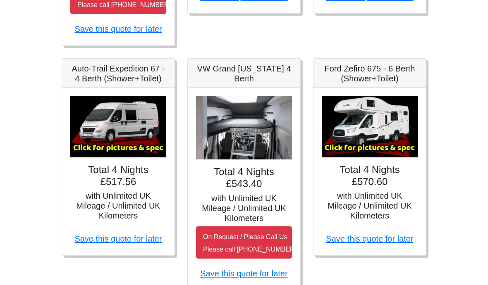
scroll to position [371, 0]
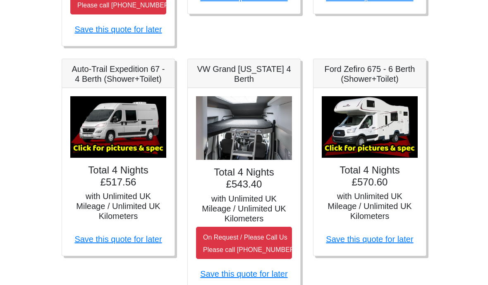
click at [380, 184] on h4 "Total 4 Nights £570.60" at bounding box center [370, 177] width 96 height 24
click at [389, 66] on h5 "Ford Zefiro 675 - 6 Berth (Shower+Toilet)" at bounding box center [370, 75] width 96 height 20
click at [372, 168] on h4 "Total 4 Nights £570.60" at bounding box center [370, 177] width 96 height 24
click at [383, 198] on h5 "with Unlimited UK Mileage / Unlimited UK Kilometers" at bounding box center [370, 207] width 96 height 30
click at [380, 142] on img at bounding box center [370, 128] width 96 height 62
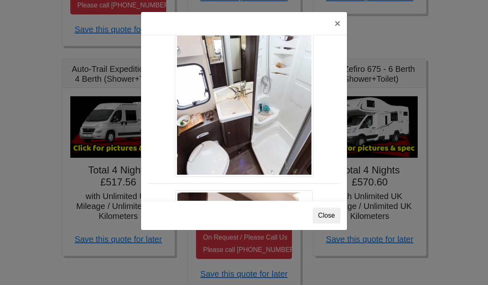
scroll to position [597, 0]
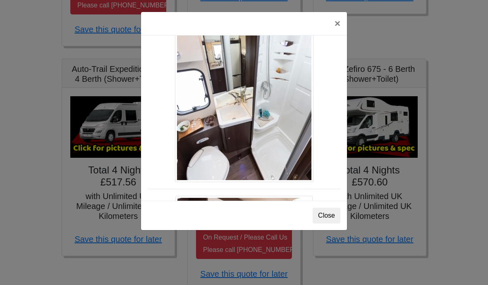
click at [343, 25] on button "×" at bounding box center [337, 23] width 19 height 23
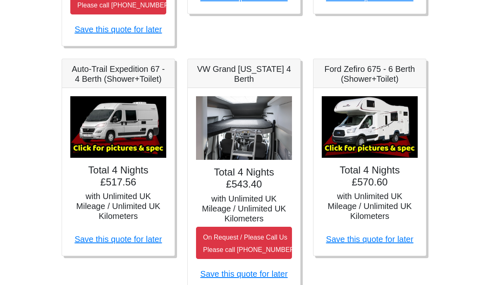
click at [384, 131] on img at bounding box center [370, 127] width 96 height 62
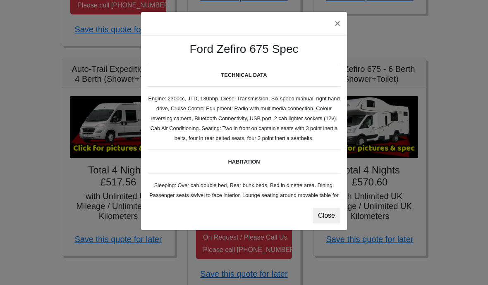
scroll to position [0, 0]
click at [338, 25] on button "×" at bounding box center [337, 23] width 19 height 23
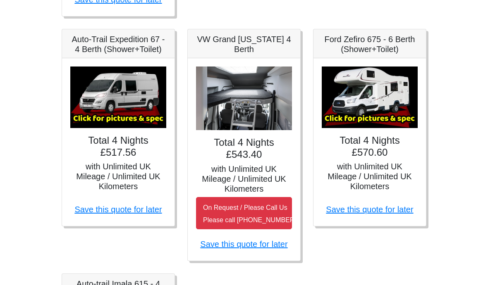
scroll to position [400, 0]
click at [378, 171] on h5 "with Unlimited UK Mileage / Unlimited UK Kilometers" at bounding box center [370, 177] width 96 height 30
click at [385, 101] on img at bounding box center [370, 98] width 96 height 62
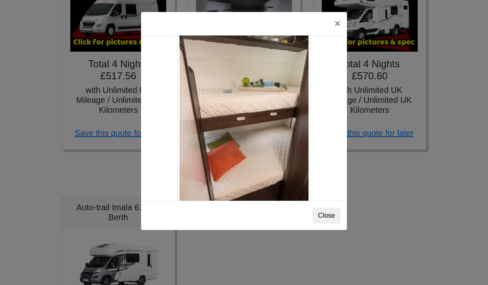
scroll to position [996, 0]
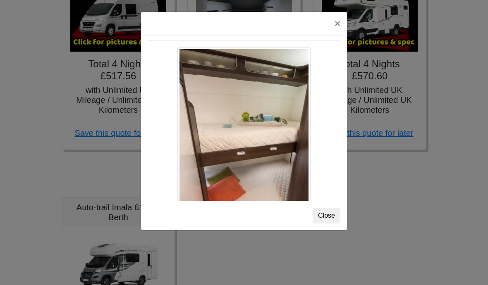
click at [340, 22] on button "×" at bounding box center [337, 23] width 19 height 23
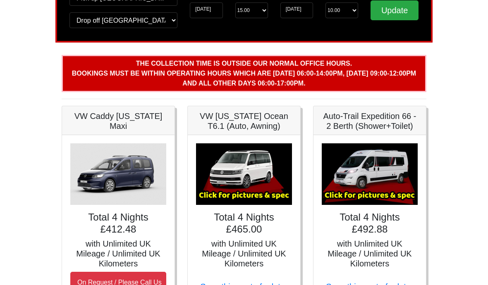
scroll to position [80, 0]
